Goal: Task Accomplishment & Management: Complete application form

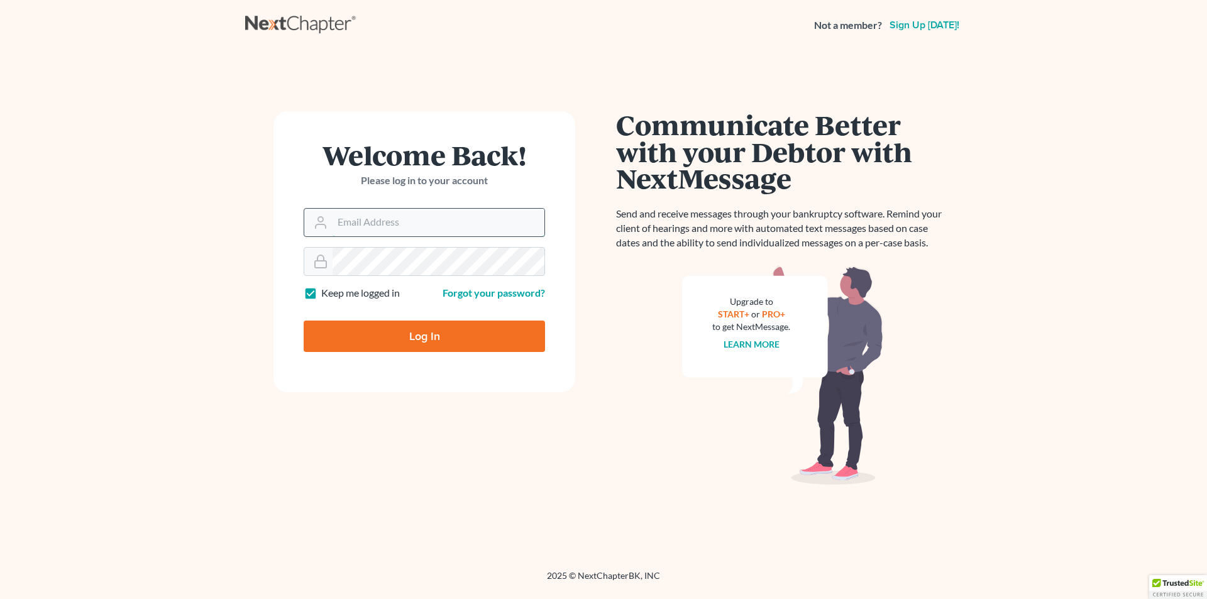
click at [430, 214] on input "Email Address" at bounding box center [439, 223] width 212 height 28
type input "[EMAIL_ADDRESS][DOMAIN_NAME]"
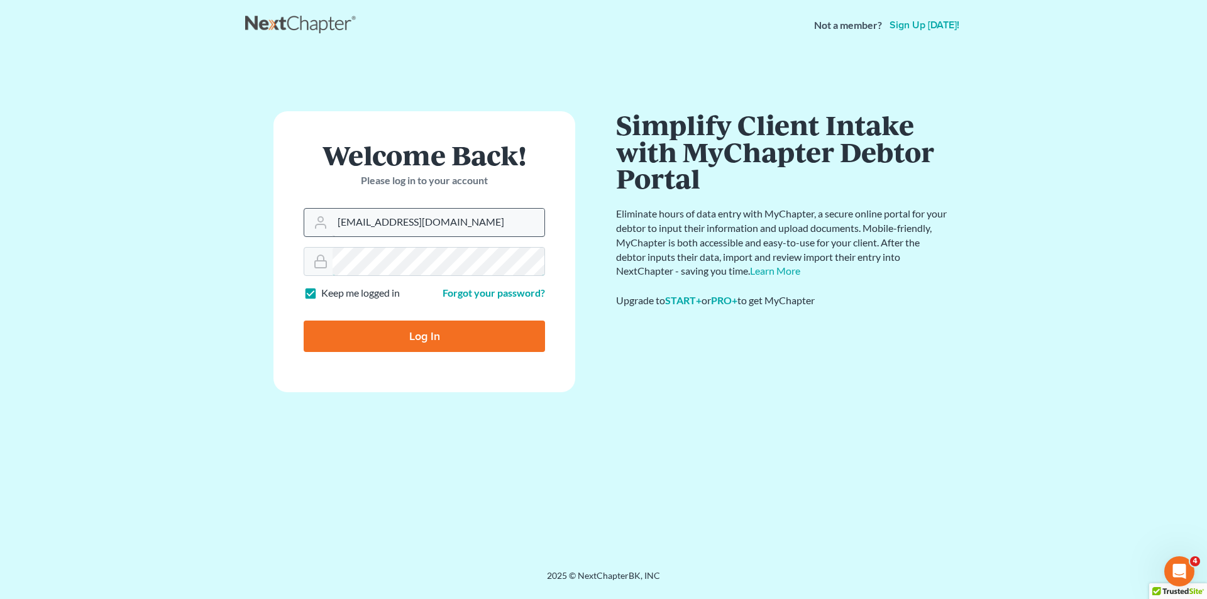
click at [304, 321] on input "Log In" at bounding box center [424, 336] width 241 height 31
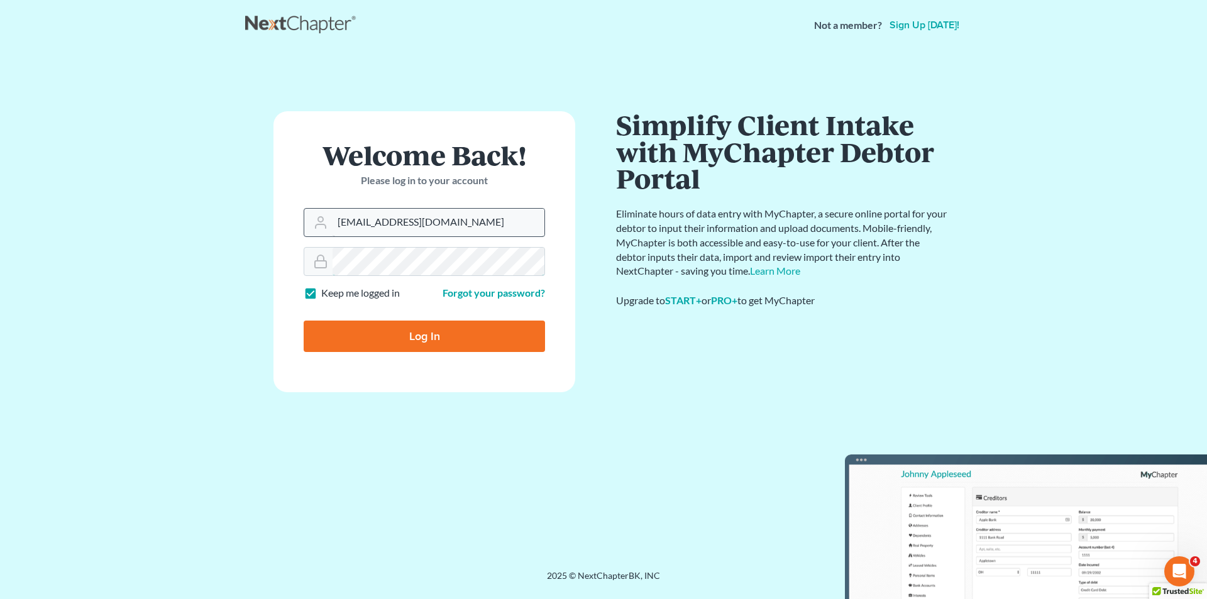
type input "Thinking..."
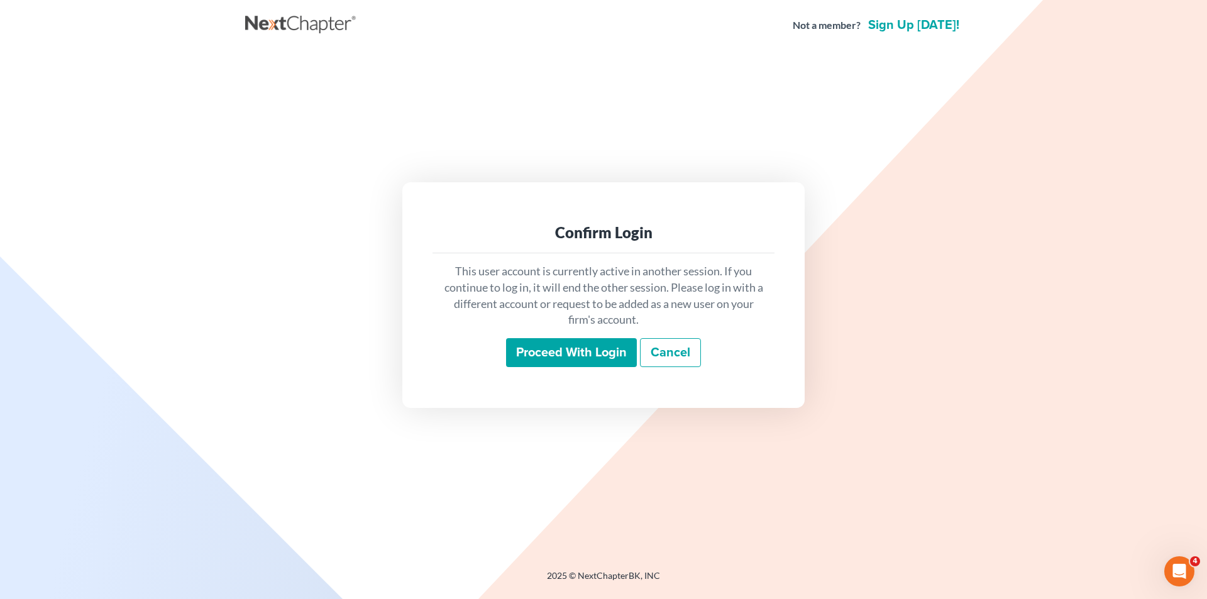
click at [630, 357] on input "Proceed with login" at bounding box center [571, 352] width 131 height 29
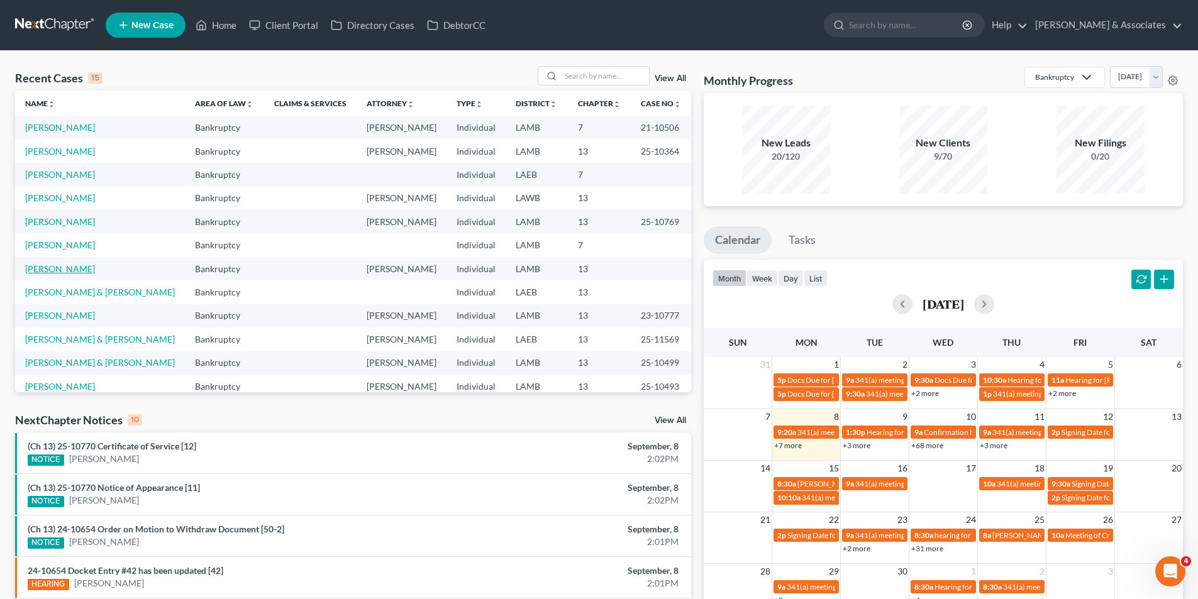
click at [47, 269] on link "[PERSON_NAME]" at bounding box center [60, 269] width 70 height 11
select select "17"
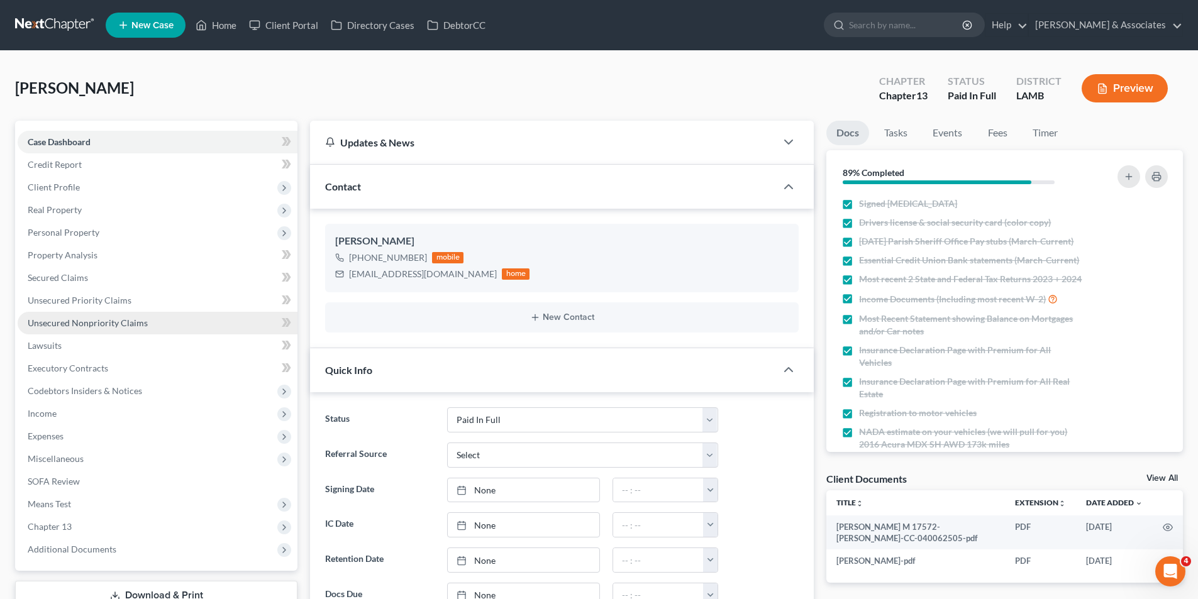
click at [94, 321] on span "Unsecured Nonpriority Claims" at bounding box center [88, 323] width 120 height 11
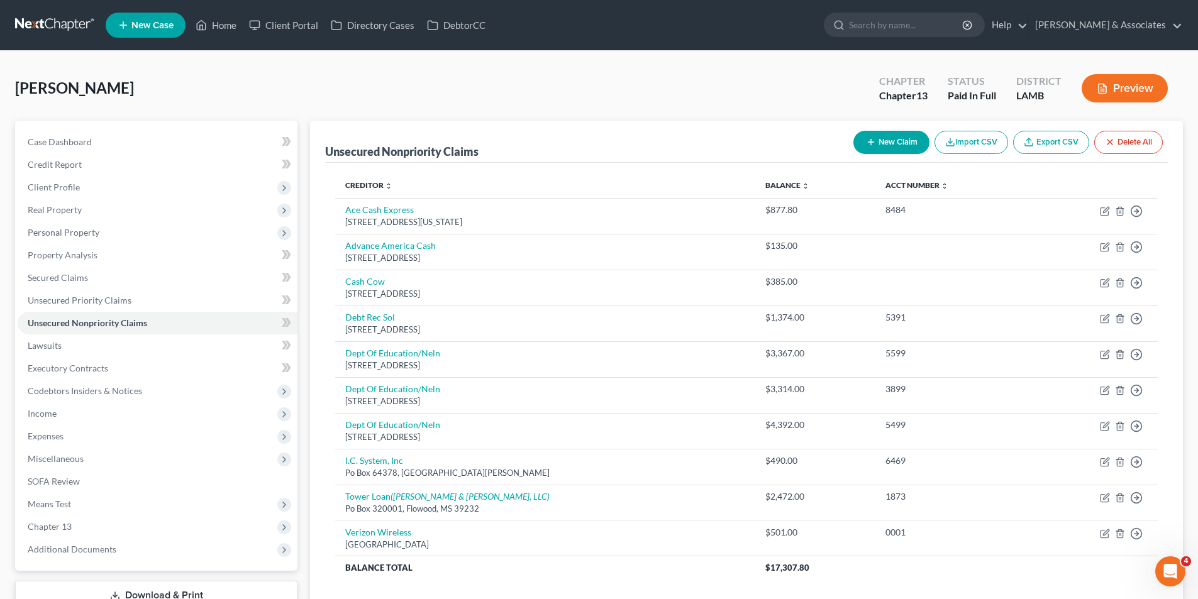
click at [880, 151] on button "New Claim" at bounding box center [891, 142] width 76 height 23
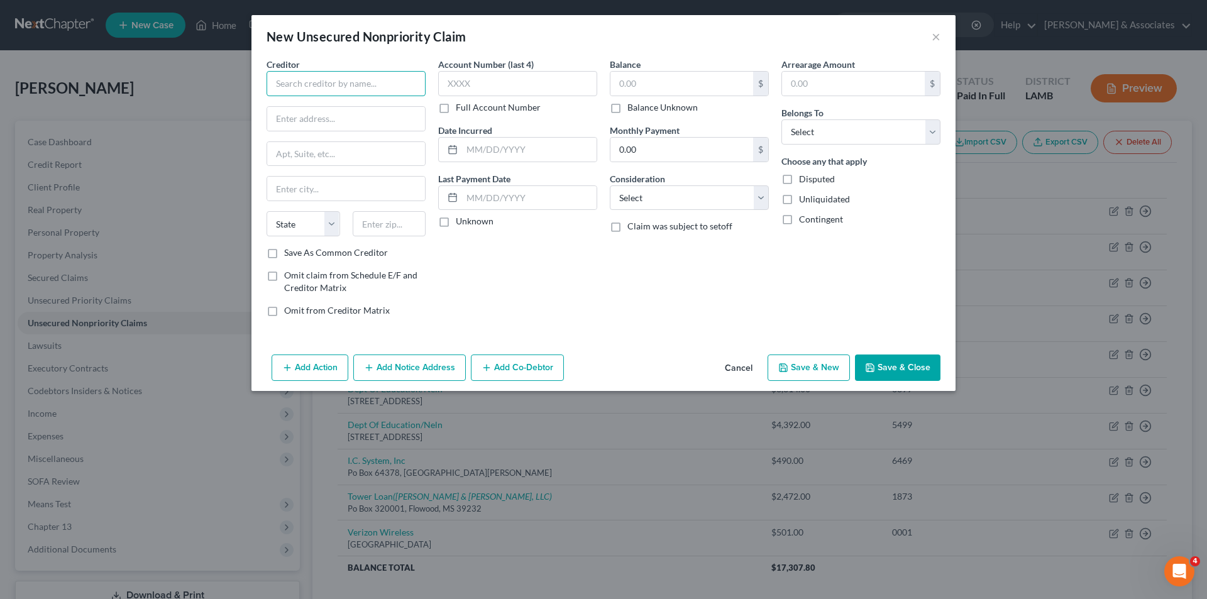
click at [343, 89] on input "text" at bounding box center [346, 83] width 159 height 25
type input "C"
click at [301, 110] on div "Square Capital, LLC" at bounding box center [342, 105] width 131 height 13
type input "Square Capital, LLC"
type input "[STREET_ADDRESS]"
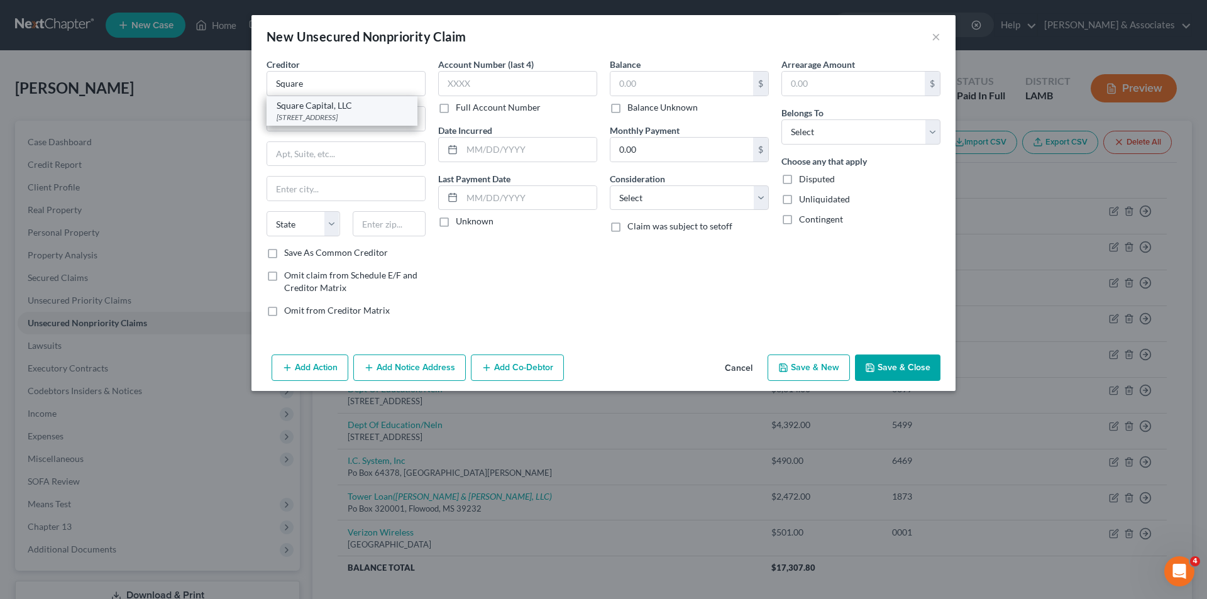
type input "Suite 600, MSC 715"
type input "[GEOGRAPHIC_DATA]"
select select "4"
type input "94103"
click at [509, 162] on div at bounding box center [517, 149] width 159 height 25
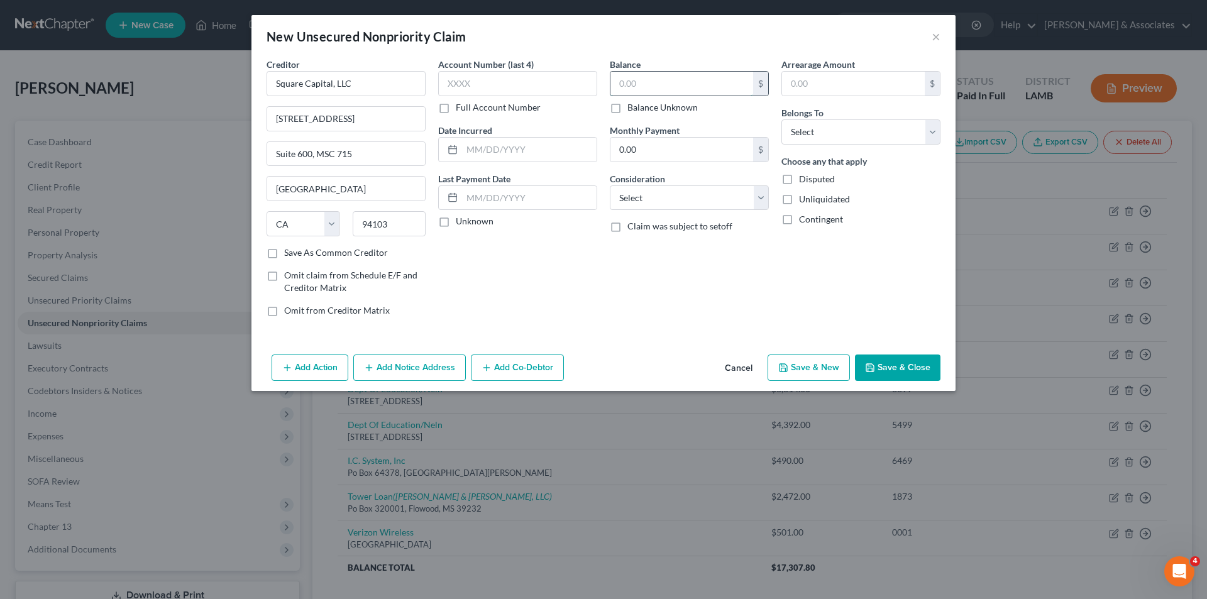
click at [673, 79] on input "text" at bounding box center [682, 84] width 143 height 24
paste input "267.58"
type input "267.58"
click at [551, 152] on input "text" at bounding box center [529, 150] width 135 height 24
type input "2"
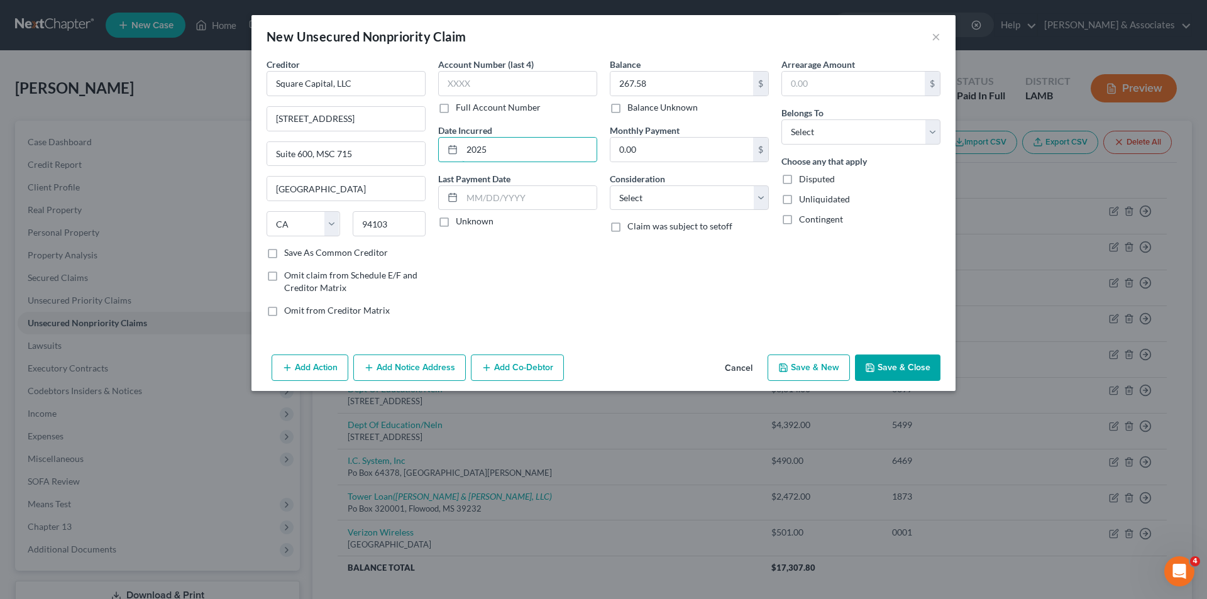
type input "2025"
select select "10"
select select "0"
click at [912, 375] on button "Save & Close" at bounding box center [898, 368] width 86 height 26
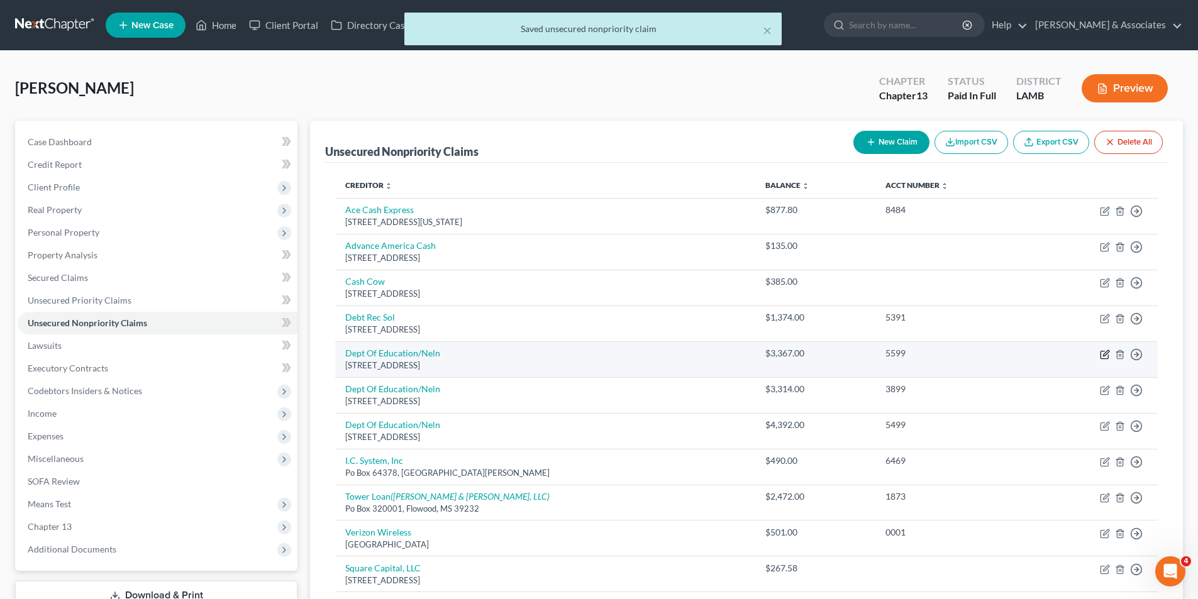
click at [1104, 352] on icon "button" at bounding box center [1105, 355] width 8 height 8
select select "30"
select select "17"
select select "0"
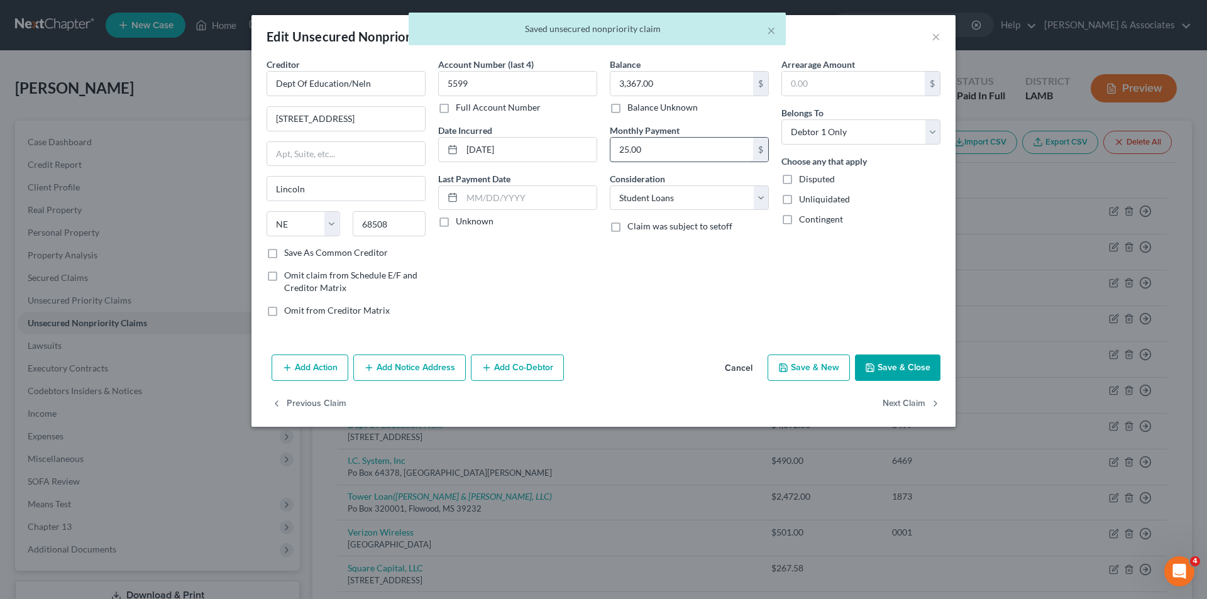
click at [623, 150] on input "25.00" at bounding box center [682, 150] width 143 height 24
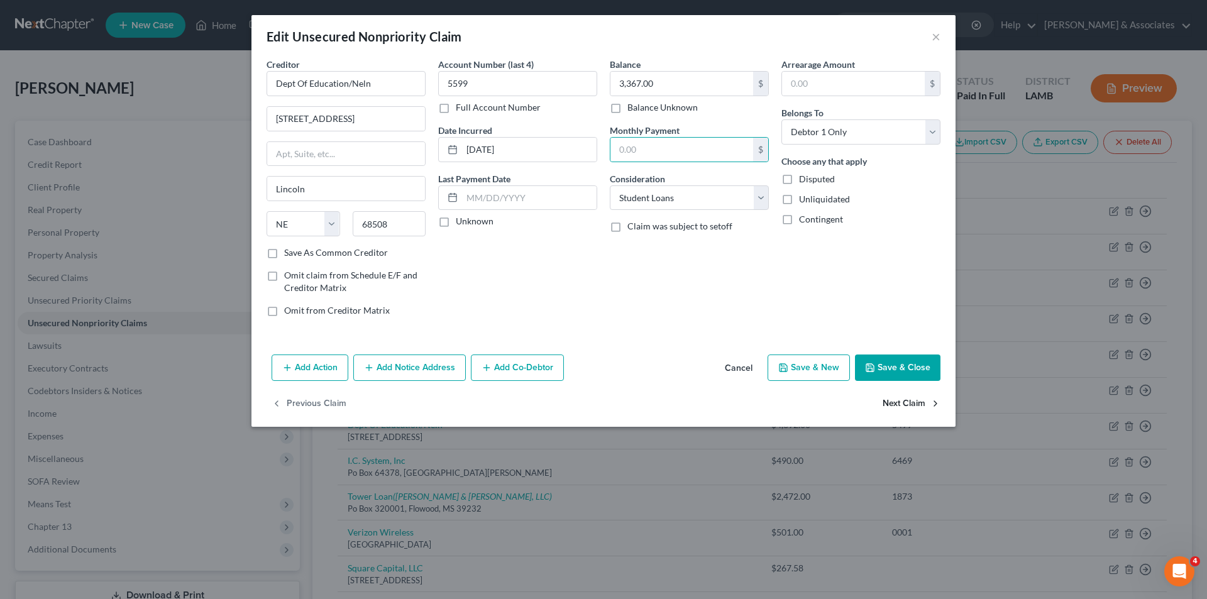
click at [905, 408] on button "Next Claim" at bounding box center [912, 404] width 58 height 26
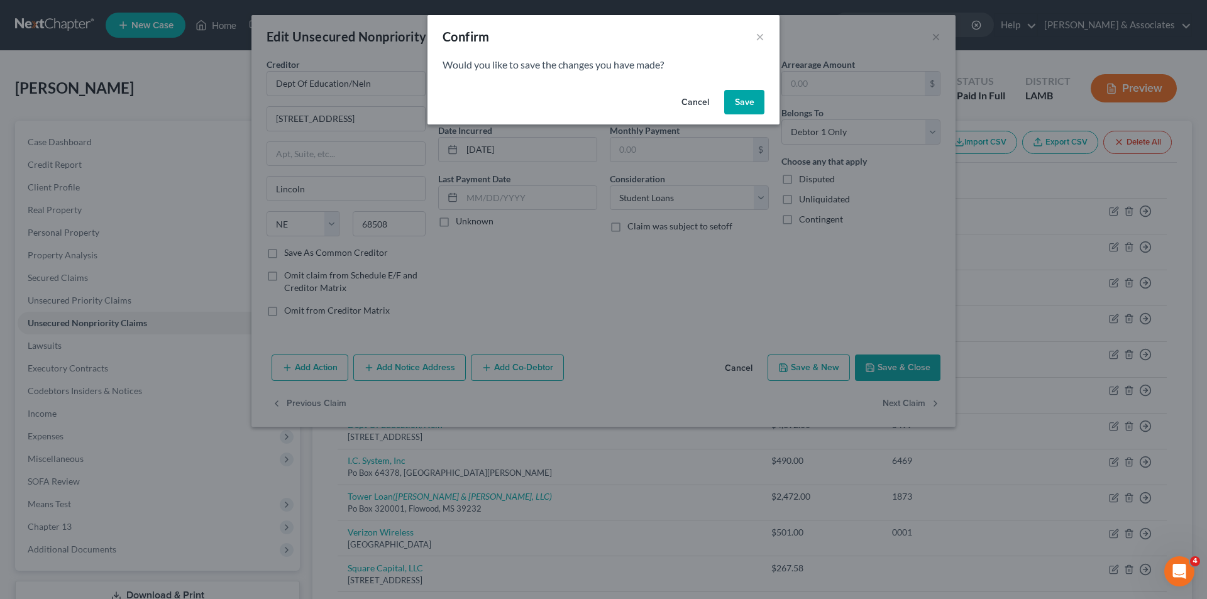
click at [772, 106] on div "Cancel Save" at bounding box center [604, 105] width 352 height 40
click at [760, 105] on button "Save" at bounding box center [744, 102] width 40 height 25
select select "30"
select select "17"
select select "0"
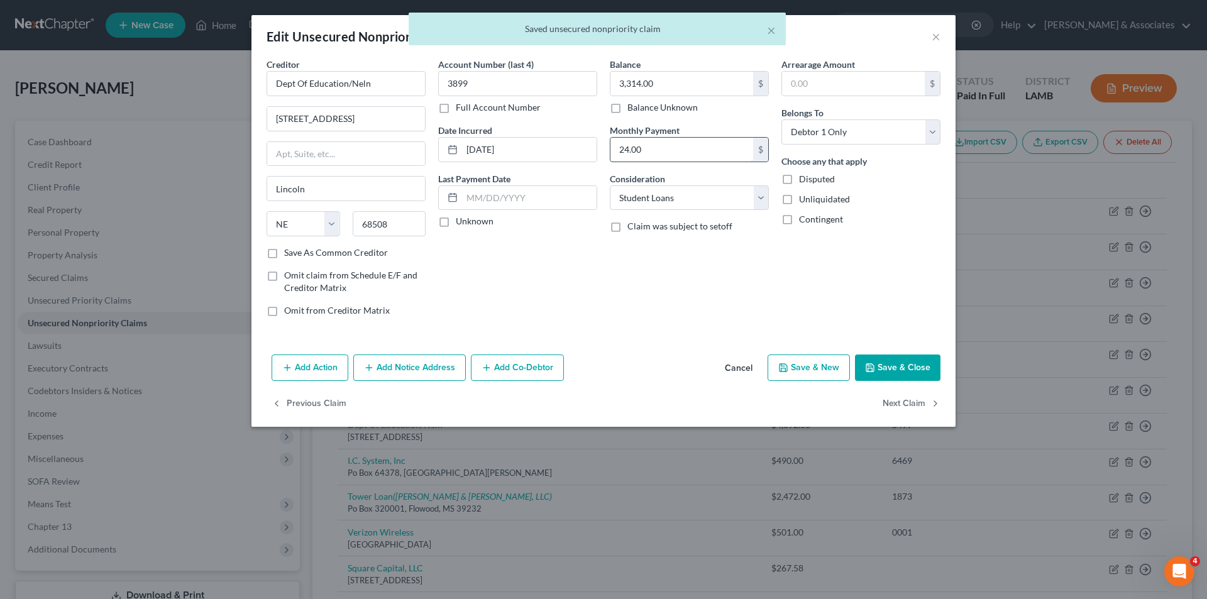
click at [696, 139] on input "24.00" at bounding box center [682, 150] width 143 height 24
click at [899, 409] on button "Next Claim" at bounding box center [912, 404] width 58 height 26
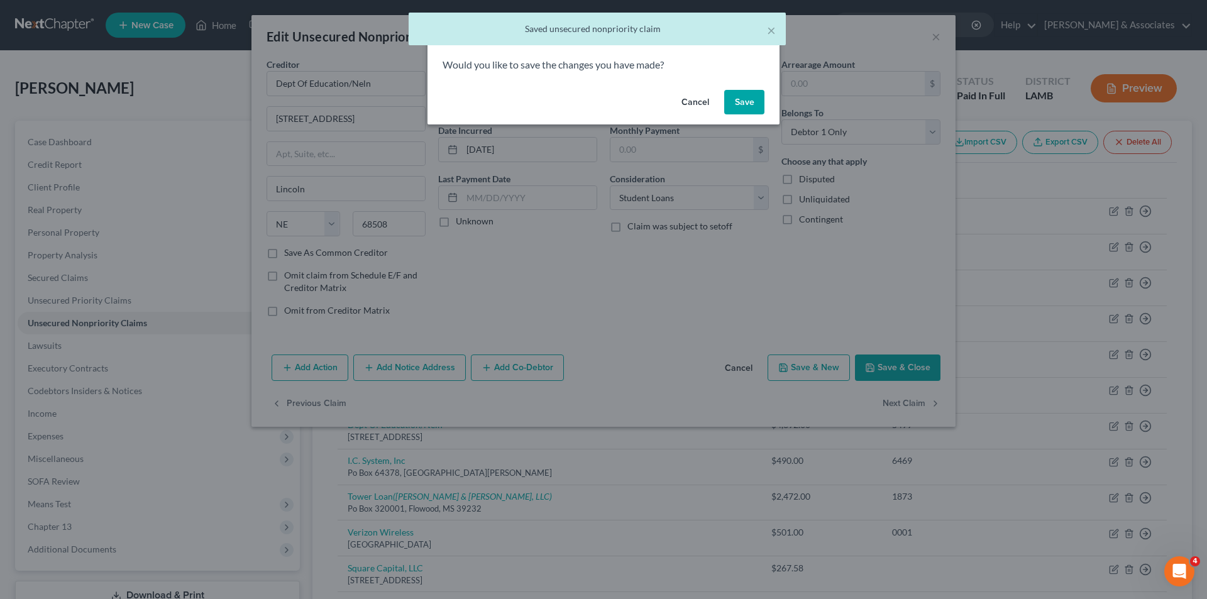
click at [751, 108] on button "Save" at bounding box center [744, 102] width 40 height 25
select select "30"
select select "17"
select select "0"
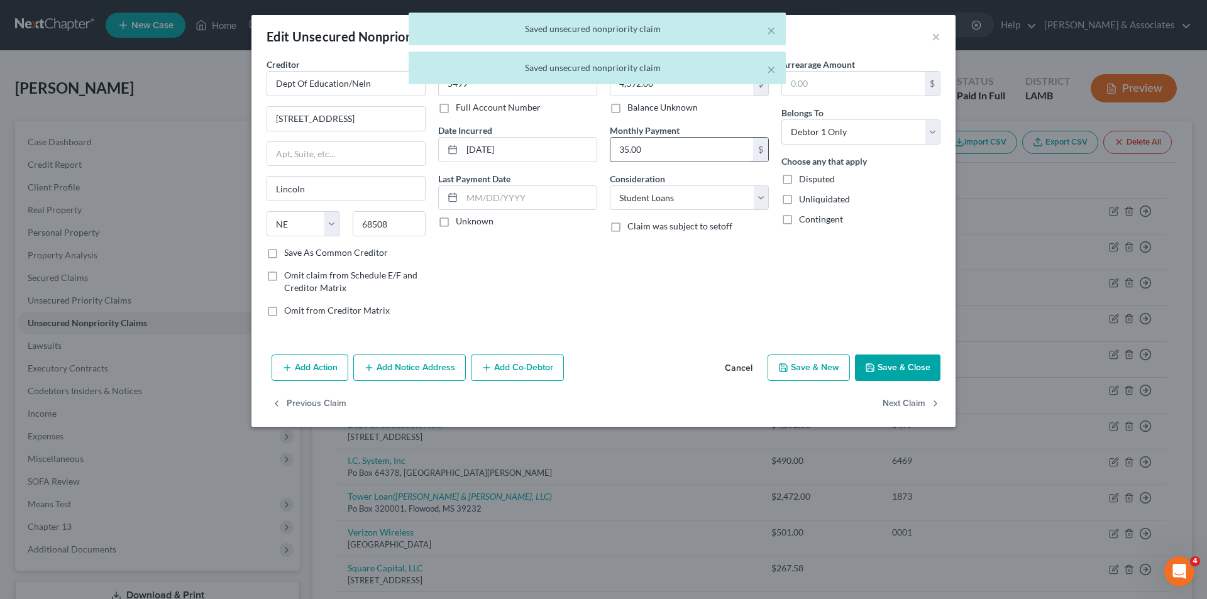
click at [699, 145] on input "35.00" at bounding box center [682, 150] width 143 height 24
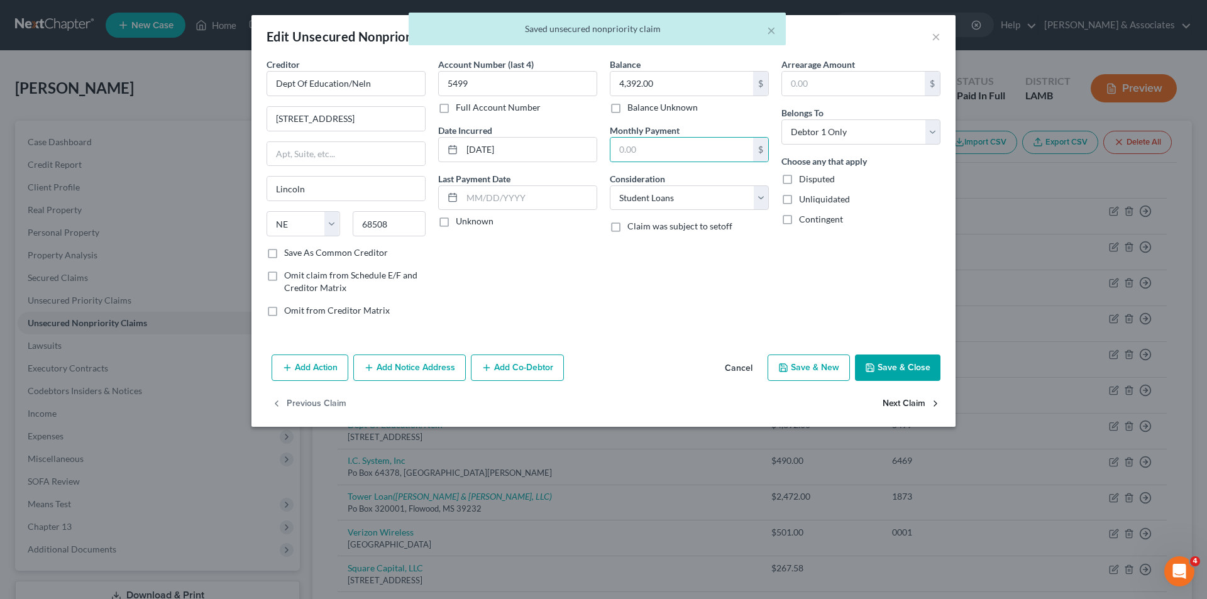
click at [896, 409] on button "Next Claim" at bounding box center [912, 404] width 58 height 26
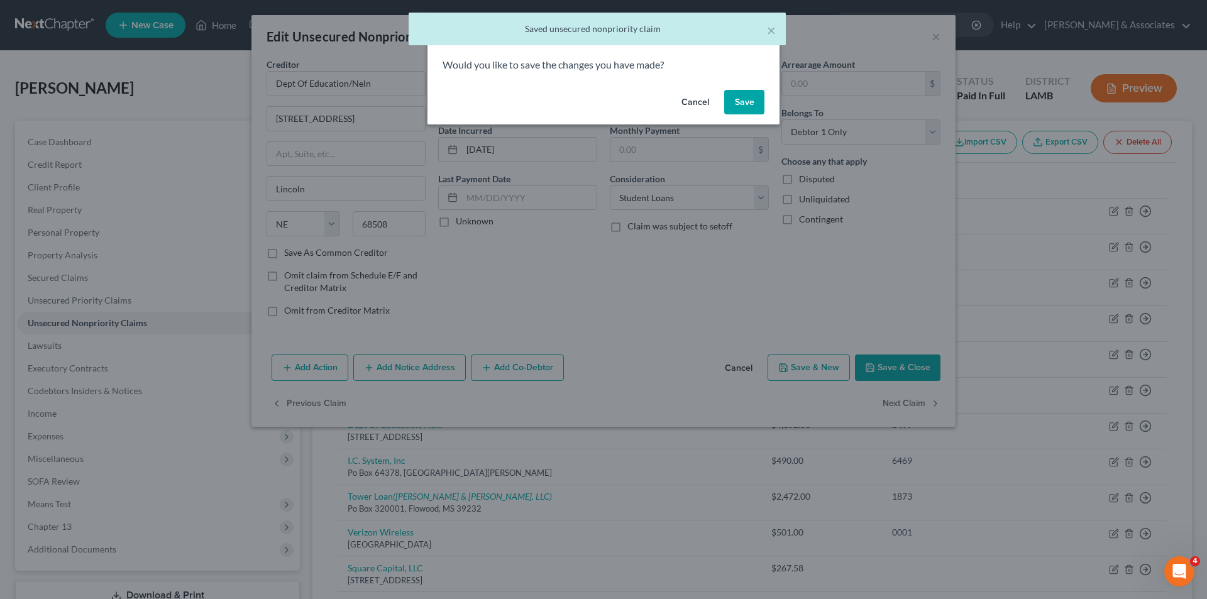
click at [741, 101] on button "Save" at bounding box center [744, 102] width 40 height 25
select select "24"
select select "1"
select select "0"
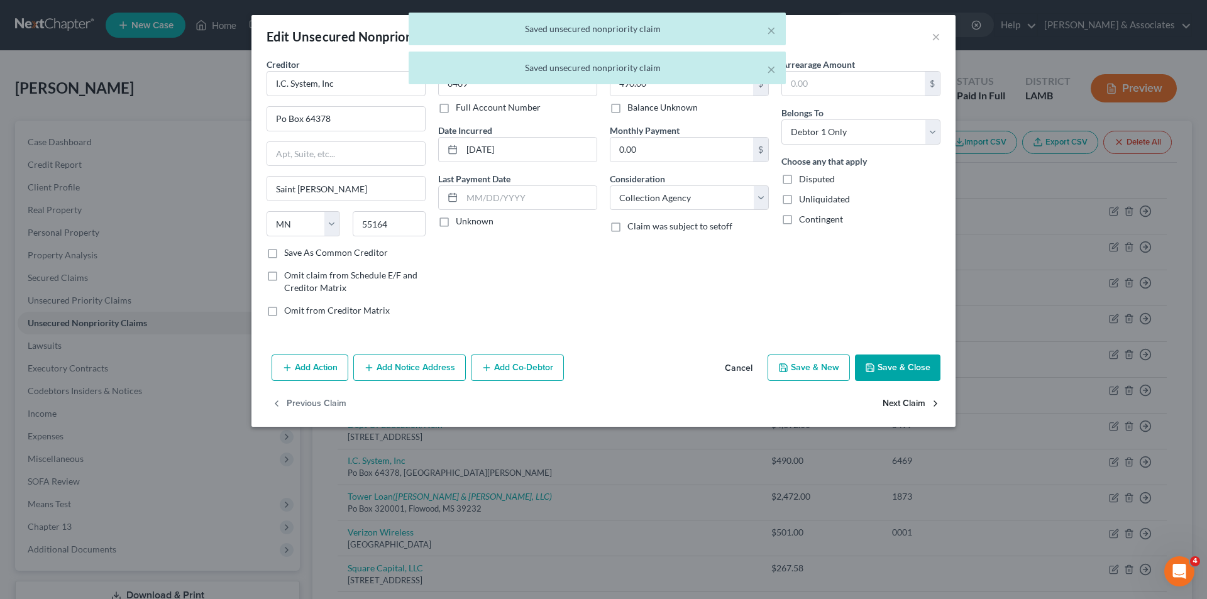
click at [928, 406] on button "Next Claim" at bounding box center [912, 404] width 58 height 26
select select "25"
select select "1"
select select "0"
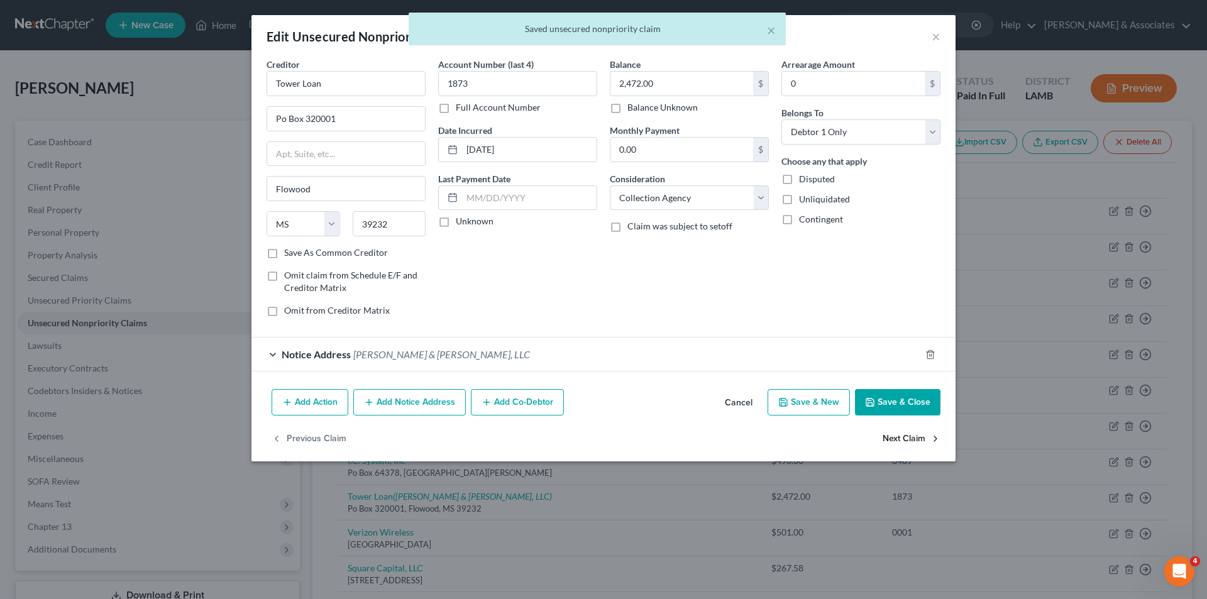
click at [923, 436] on button "Next Claim" at bounding box center [912, 439] width 58 height 26
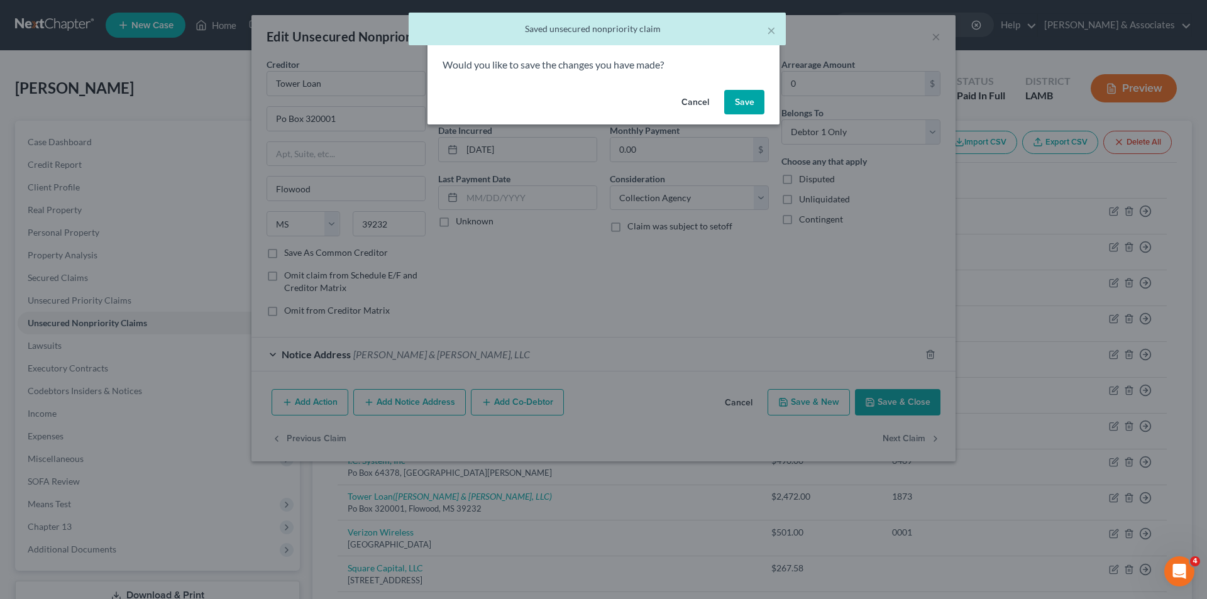
click at [741, 77] on div "Would you like to save the changes you have made?" at bounding box center [604, 71] width 352 height 27
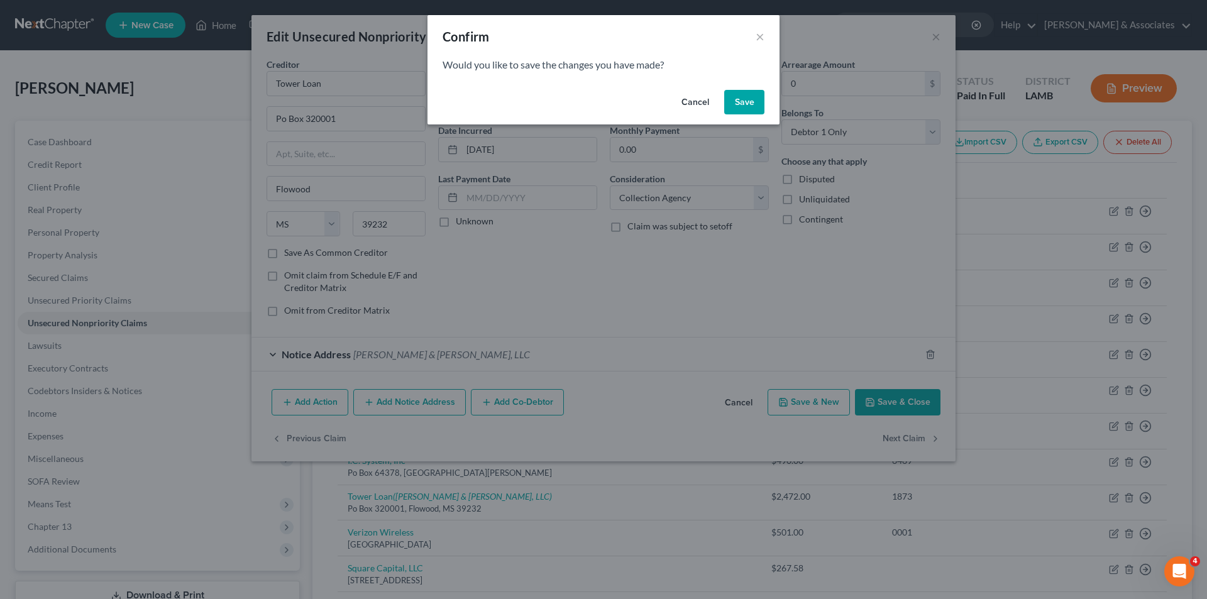
click at [741, 101] on button "Save" at bounding box center [744, 102] width 40 height 25
select select "45"
select select "0"
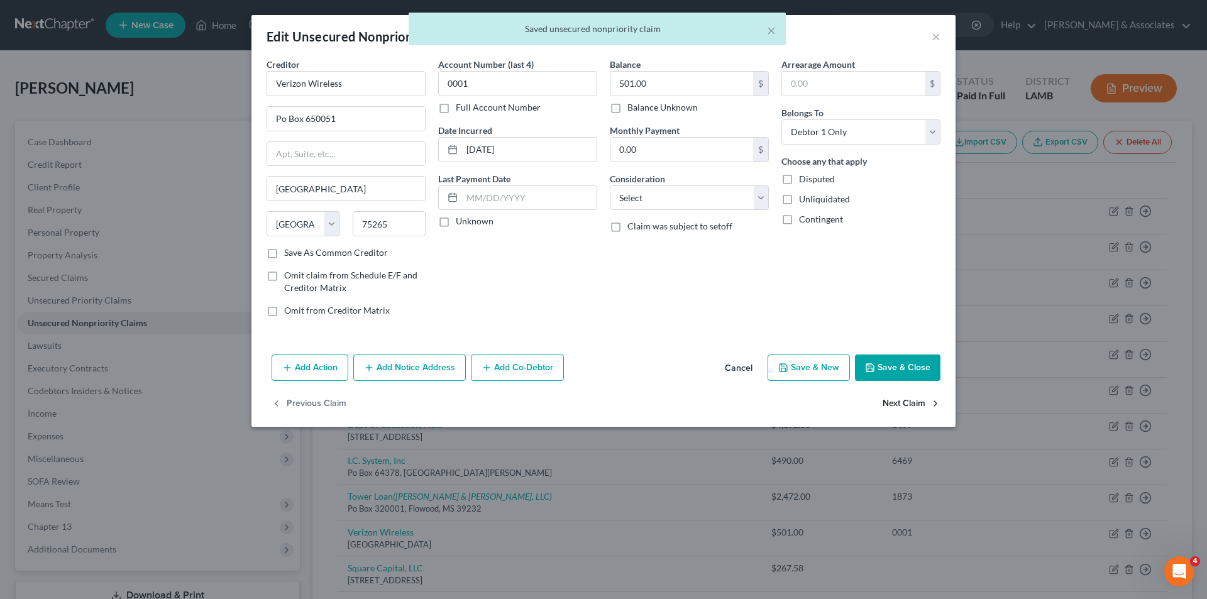
click at [893, 403] on button "Next Claim" at bounding box center [912, 404] width 58 height 26
select select "4"
select select "10"
select select "0"
click at [877, 378] on button "Save & Close" at bounding box center [898, 368] width 86 height 26
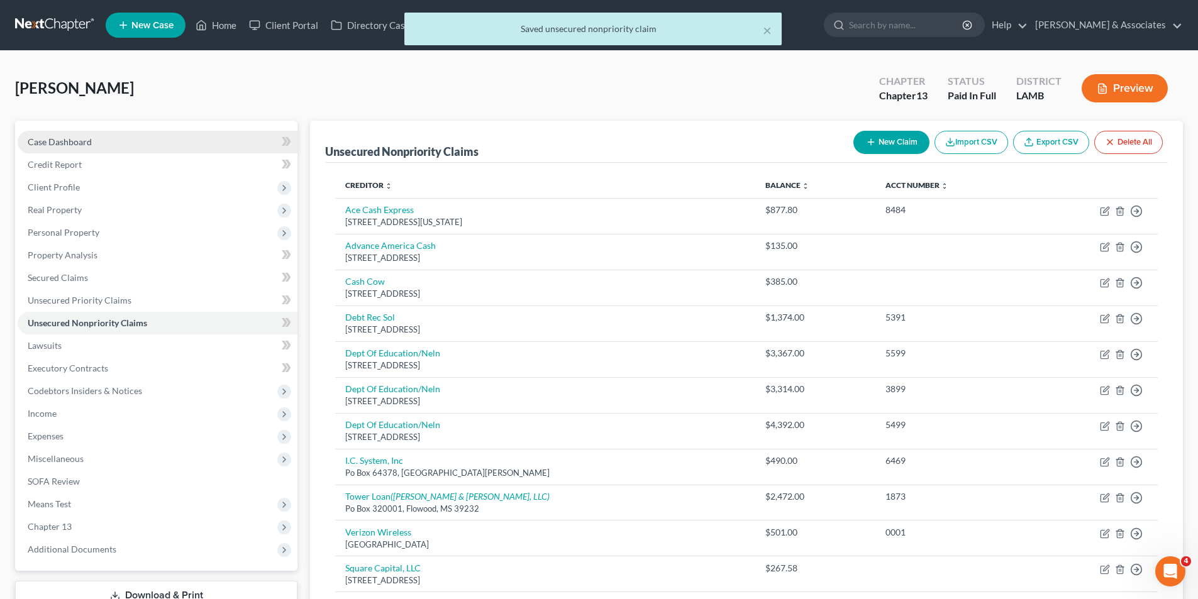
click at [69, 142] on span "Case Dashboard" at bounding box center [60, 141] width 64 height 11
select select "17"
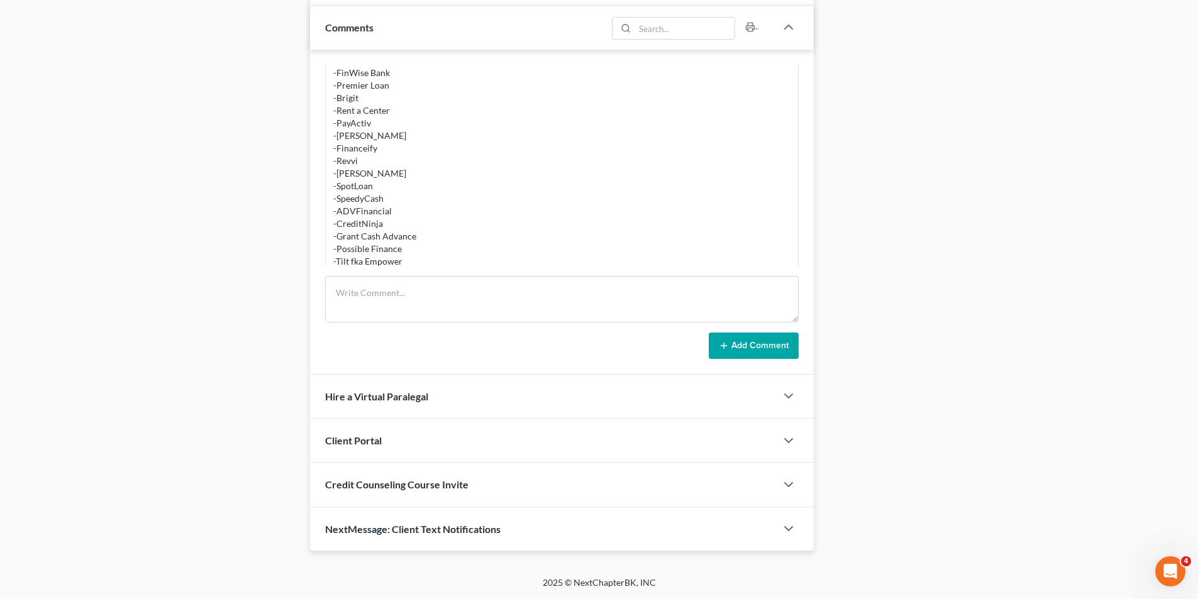
scroll to position [467, 0]
drag, startPoint x: 345, startPoint y: 89, endPoint x: 394, endPoint y: 89, distance: 49.1
click at [394, 89] on div "Found the following in the bank statement review " -cash app loan -[PERSON_NAME…" at bounding box center [561, 120] width 457 height 277
click at [366, 101] on div "Found the following in the bank statement review " -cash app loan -[PERSON_NAME…" at bounding box center [561, 120] width 457 height 277
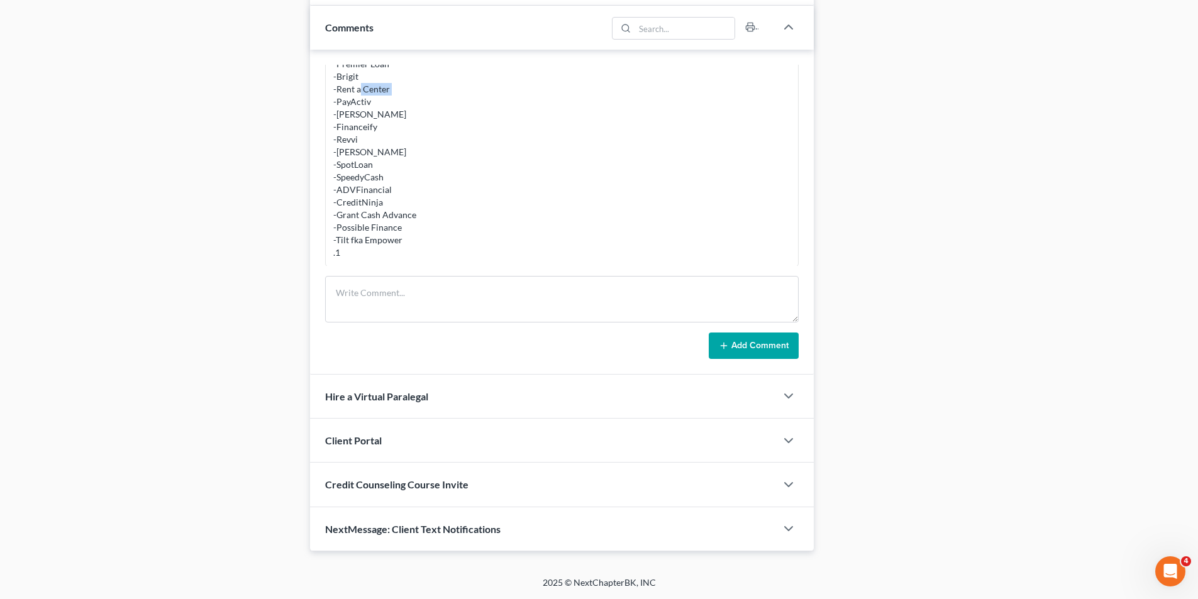
drag, startPoint x: 370, startPoint y: 101, endPoint x: 338, endPoint y: 101, distance: 32.1
click at [338, 101] on div "Found the following in the bank statement review " -cash app loan -[PERSON_NAME…" at bounding box center [561, 120] width 457 height 277
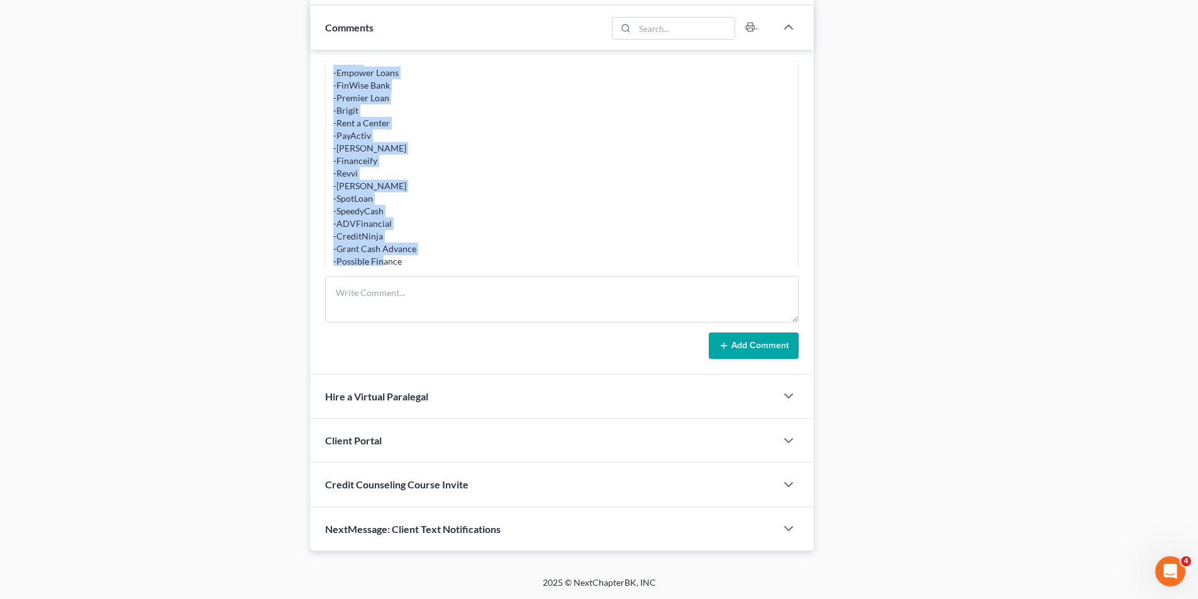
scroll to position [384, 0]
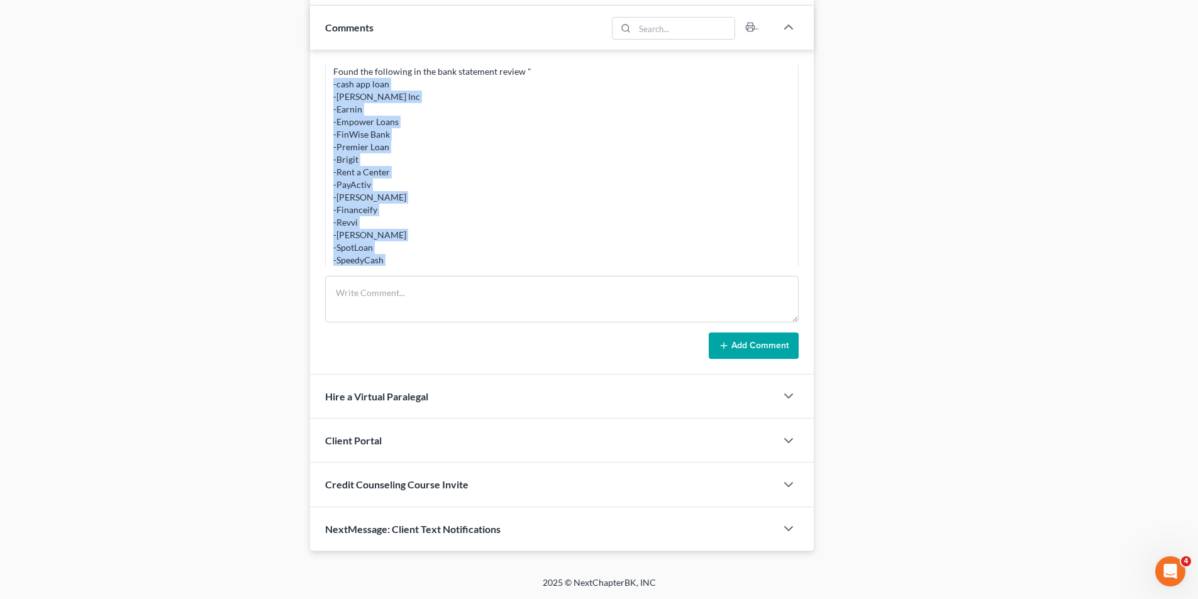
drag, startPoint x: 421, startPoint y: 101, endPoint x: 323, endPoint y: 80, distance: 100.4
click at [323, 80] on div "[PERSON_NAME] 12:24PM[DATE] sent out [MEDICAL_DATA] [PERSON_NAME] 05:07PM[DATE]…" at bounding box center [562, 212] width 504 height 325
copy div "-cash app loan -[PERSON_NAME] Inc -Earnin -Empower Loans -FinWise Bank -Premier…"
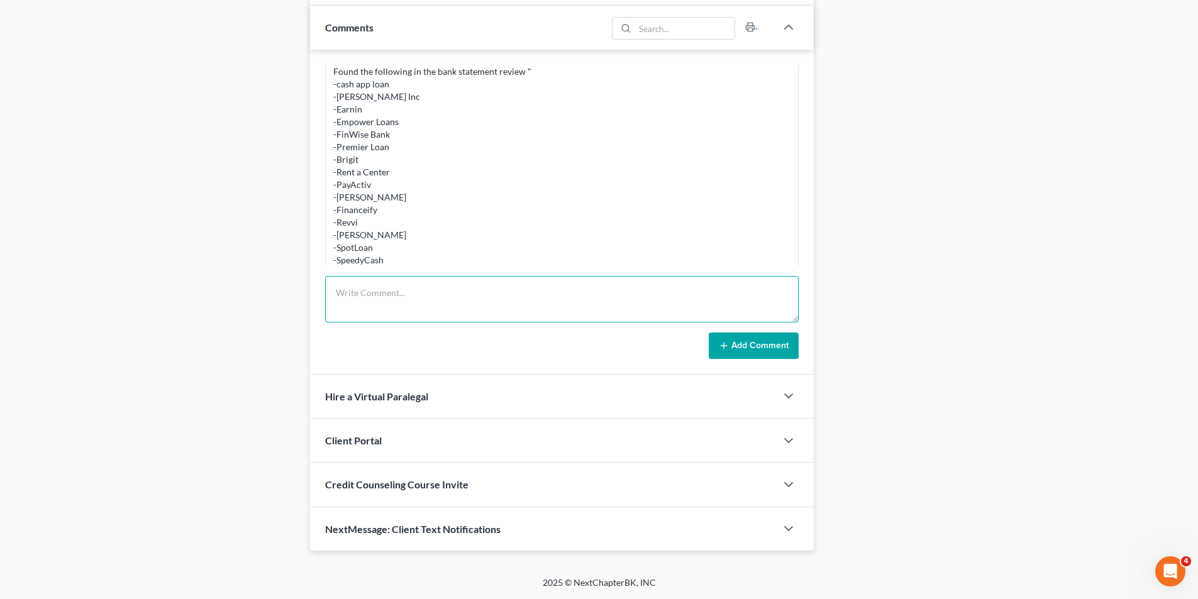
click at [483, 289] on textarea at bounding box center [562, 299] width 474 height 47
paste textarea "-cash app loan -[PERSON_NAME] Inc -Earnin -Empower Loans -FinWise Bank -Premier…"
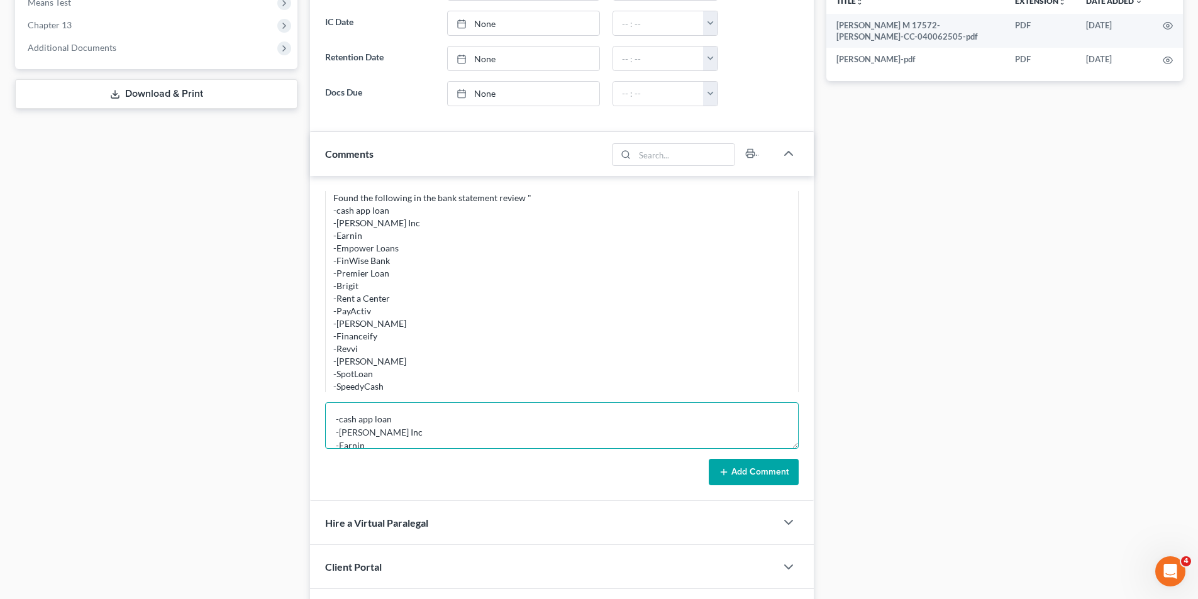
scroll to position [482, 0]
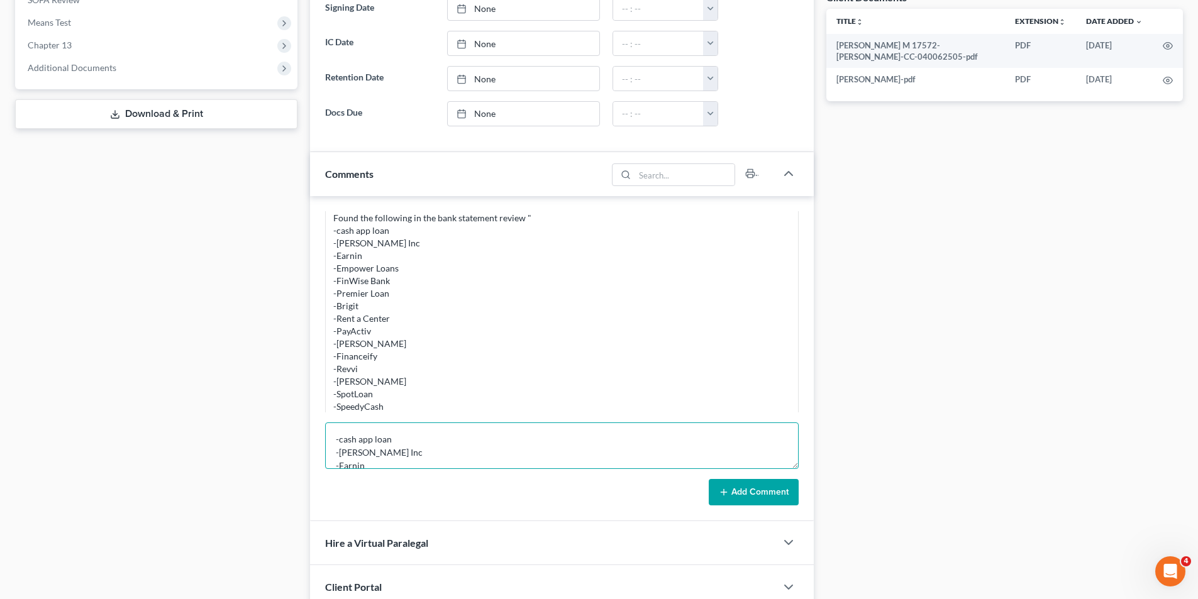
click at [452, 440] on textarea "-cash app loan -[PERSON_NAME] Inc -Earnin -Empower Loans -FinWise Bank -Premier…" at bounding box center [562, 446] width 474 height 47
type textarea "-cash app loan - added to F -[PERSON_NAME] Inc -Earnin -Empower Loans -FinWise …"
click at [749, 504] on button "Add Comment" at bounding box center [754, 492] width 90 height 26
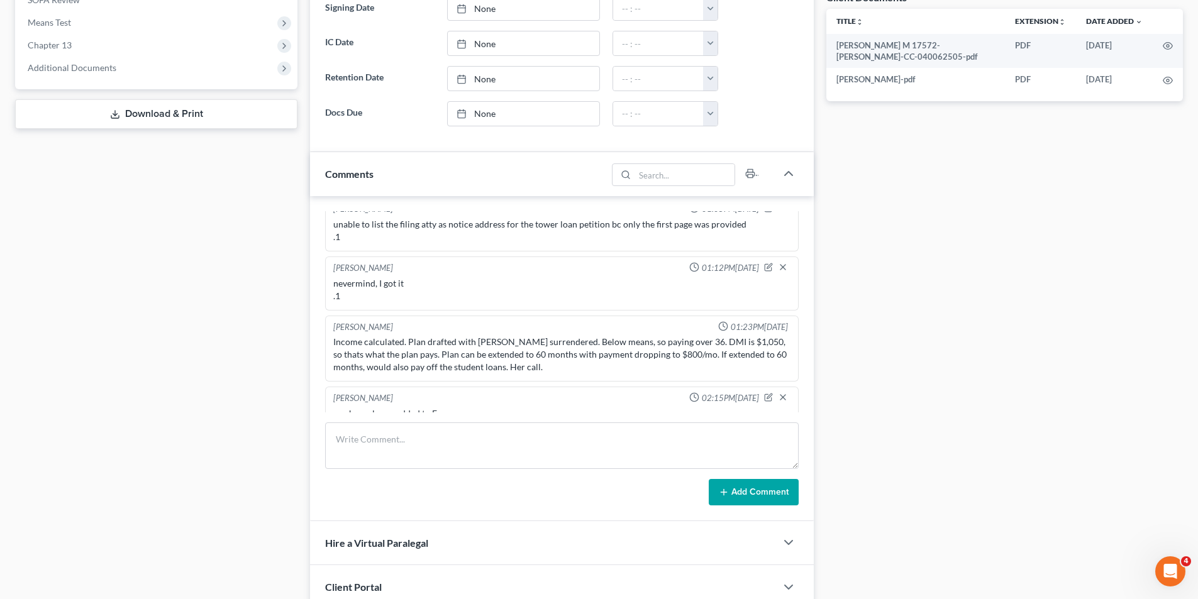
scroll to position [981, 0]
